Goal: Entertainment & Leisure: Consume media (video, audio)

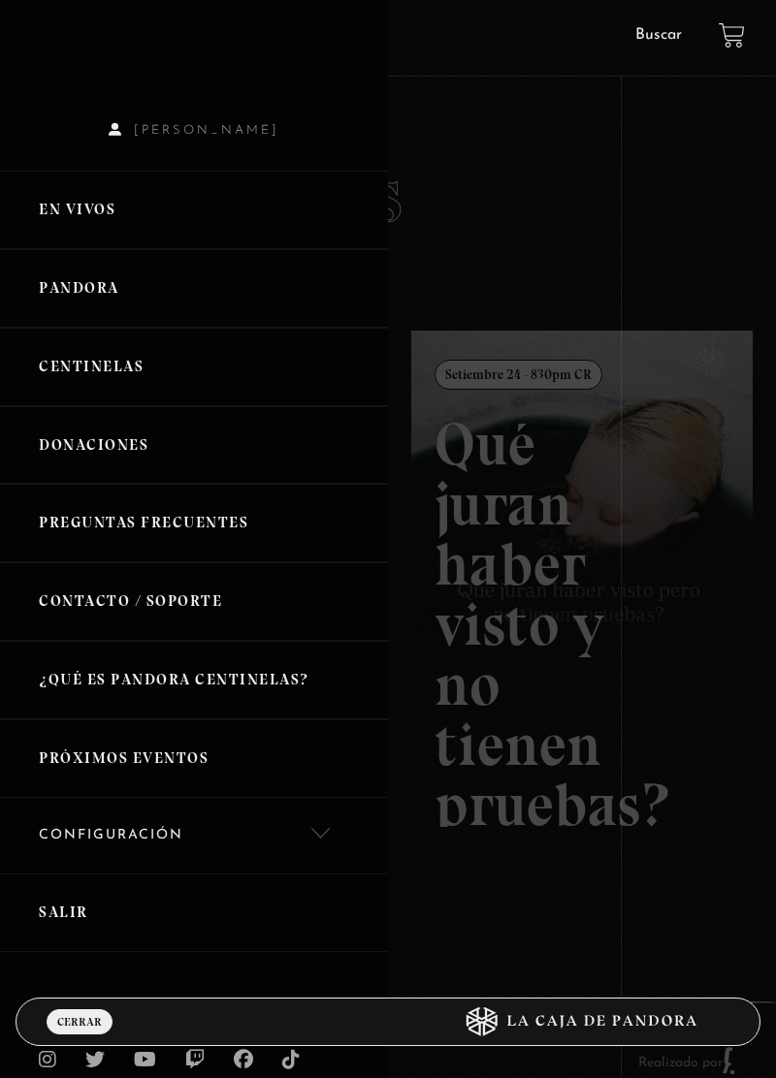
scroll to position [54, 0]
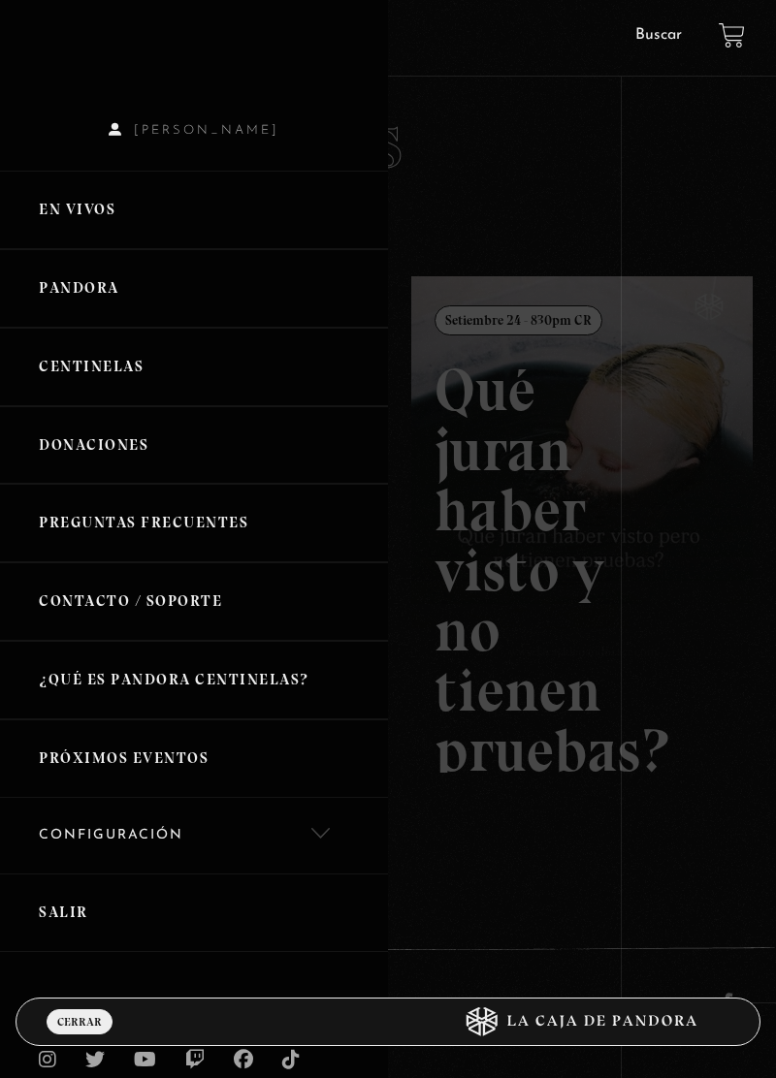
click at [158, 369] on link "Centinelas" at bounding box center [194, 367] width 388 height 79
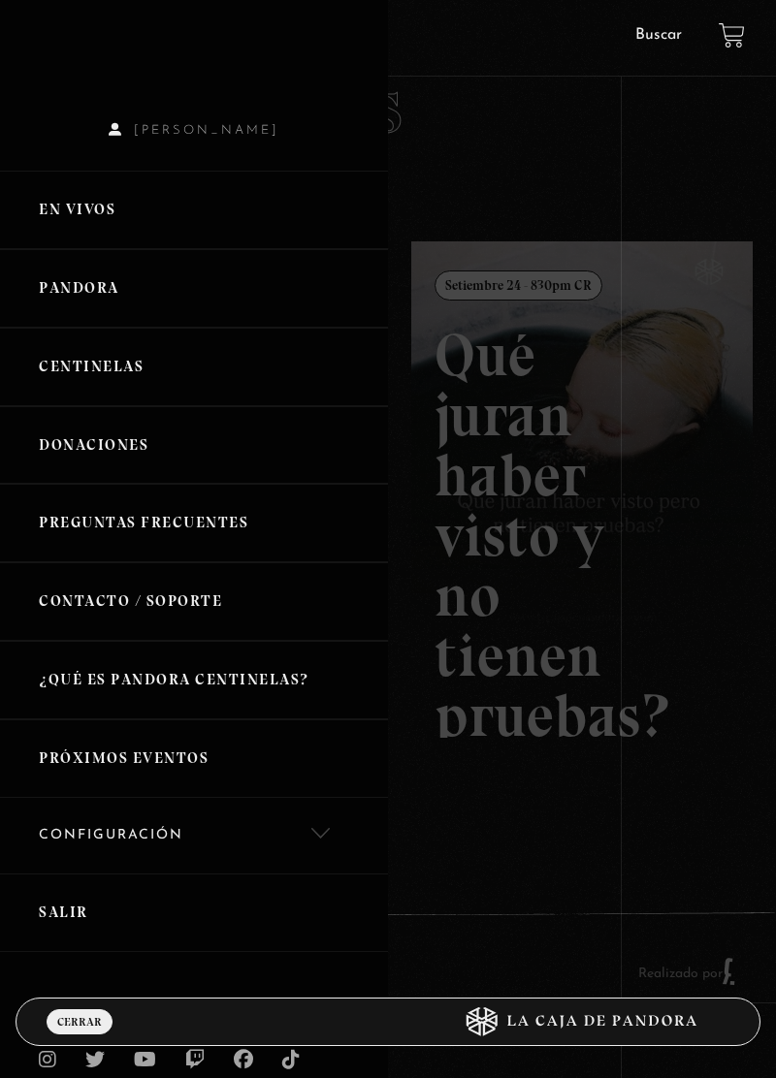
scroll to position [142, 0]
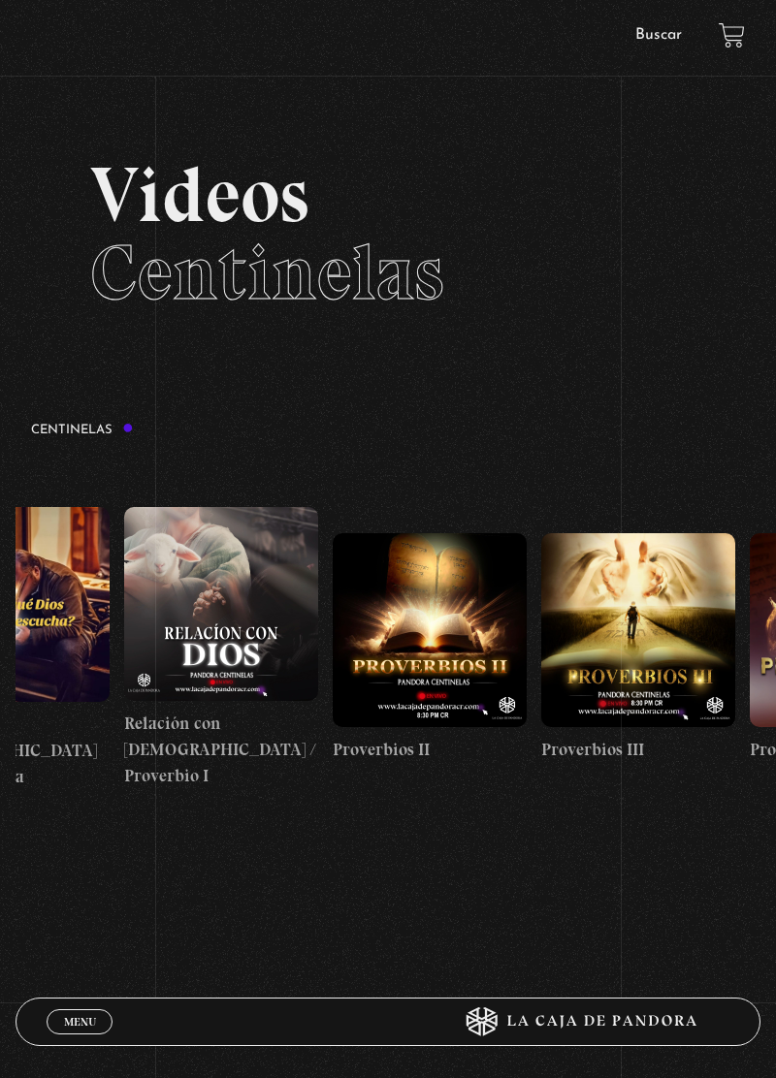
scroll to position [0, 526]
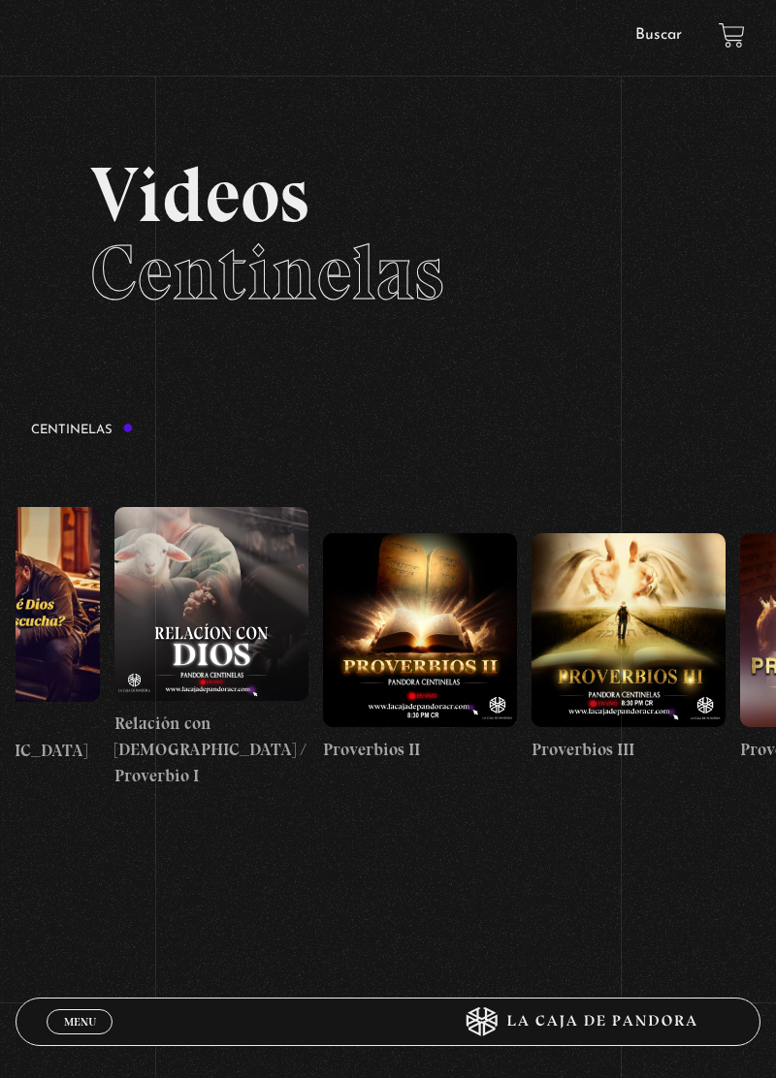
click at [229, 663] on figure at bounding box center [211, 604] width 194 height 194
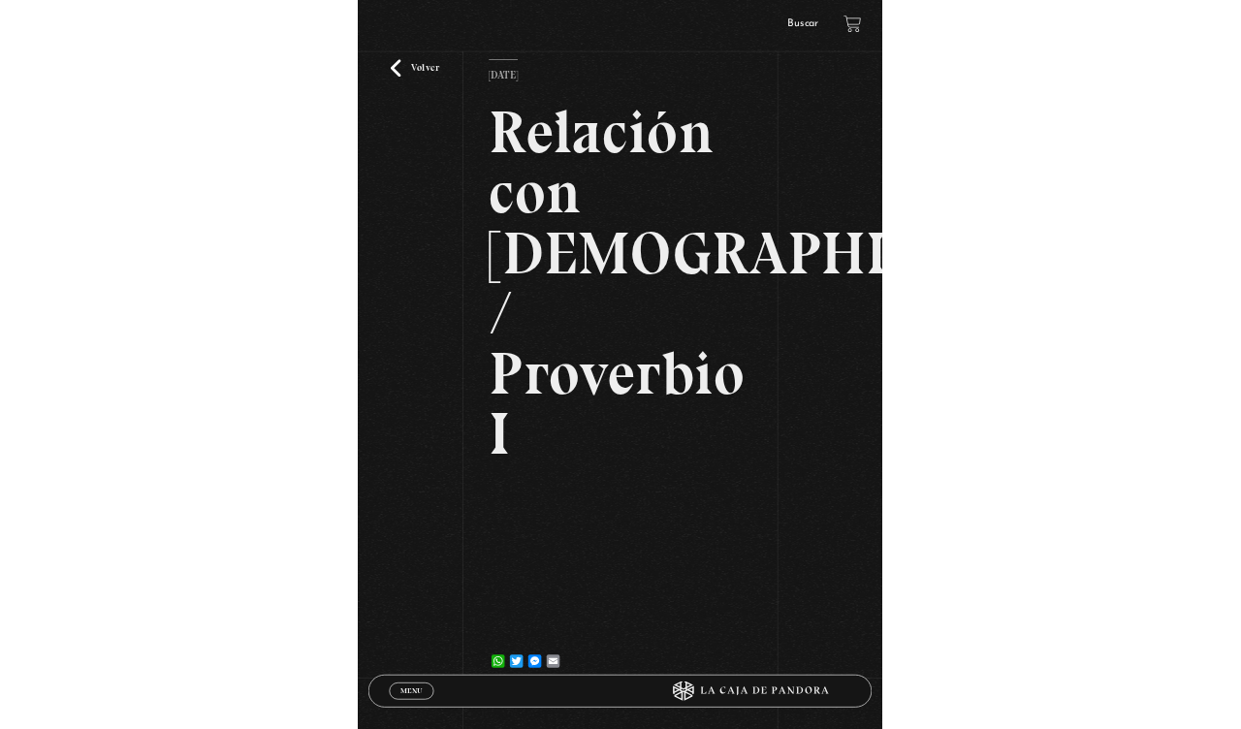
scroll to position [142, 0]
